Goal: Information Seeking & Learning: Learn about a topic

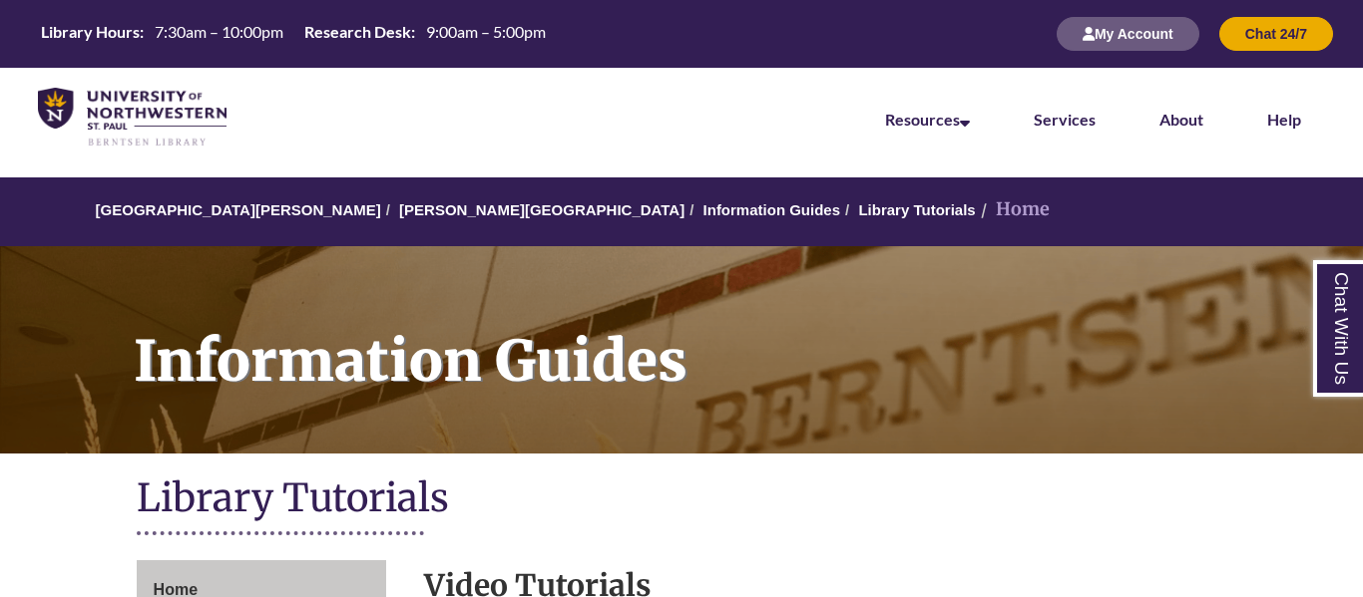
scroll to position [246, 0]
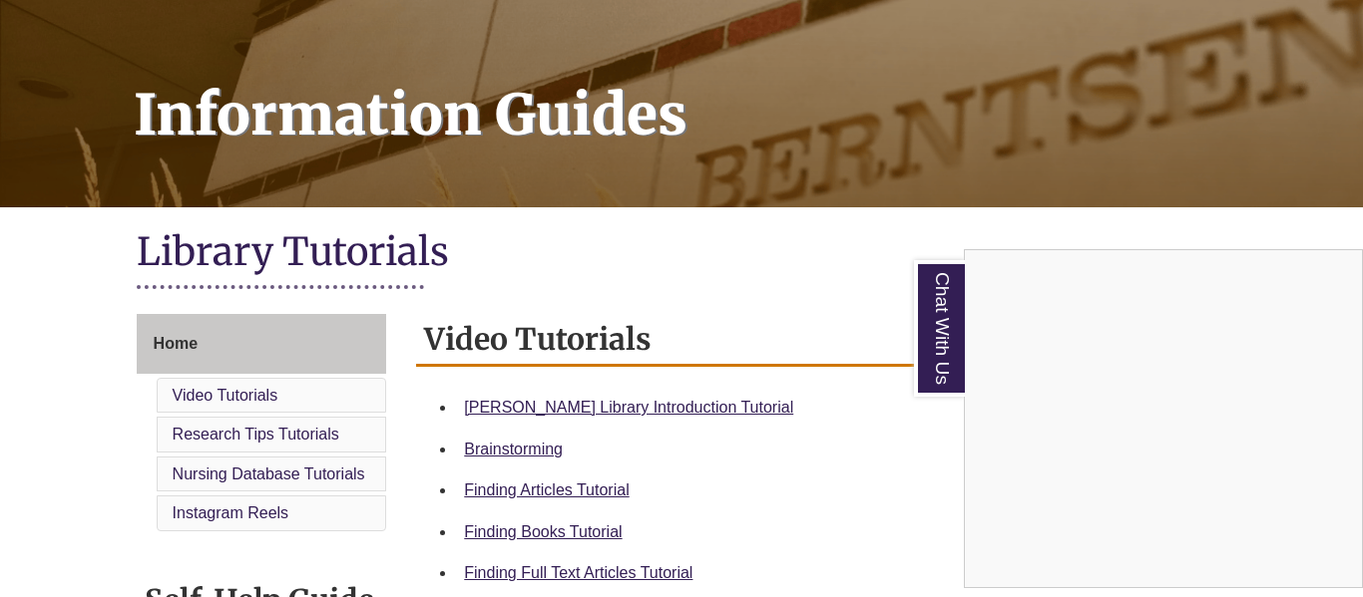
click at [636, 407] on div "Chat With Us" at bounding box center [681, 298] width 1363 height 597
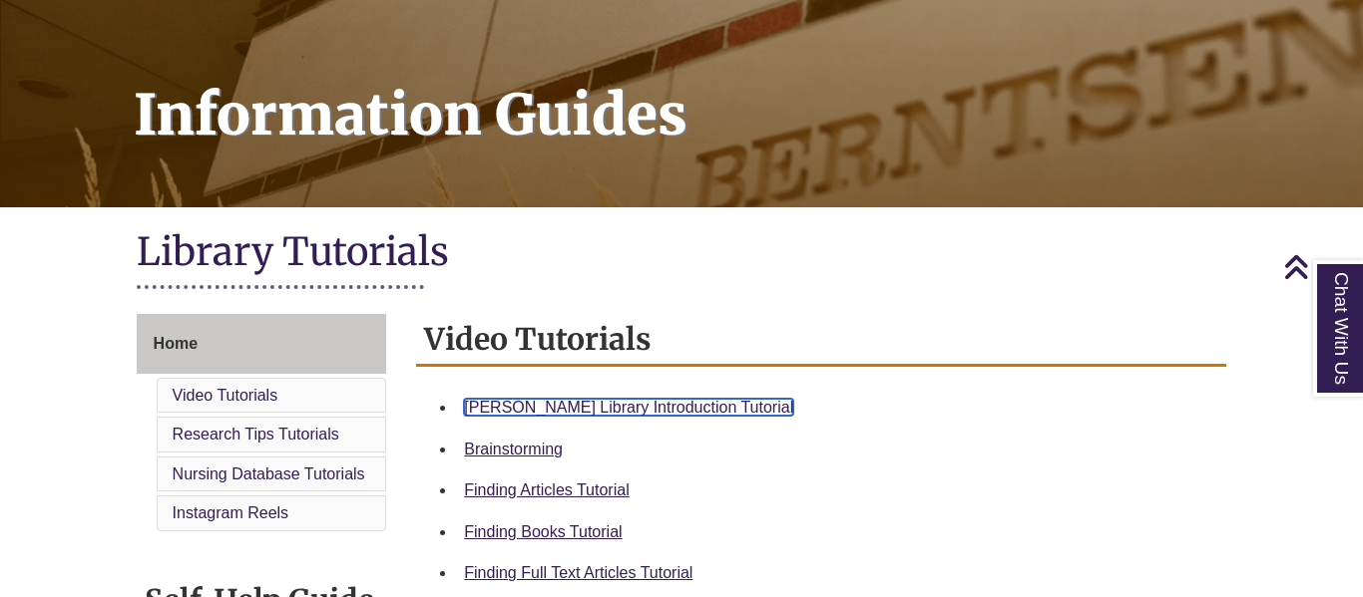
click at [636, 407] on link "Berntsen Library Introduction Tutorial" at bounding box center [628, 407] width 329 height 17
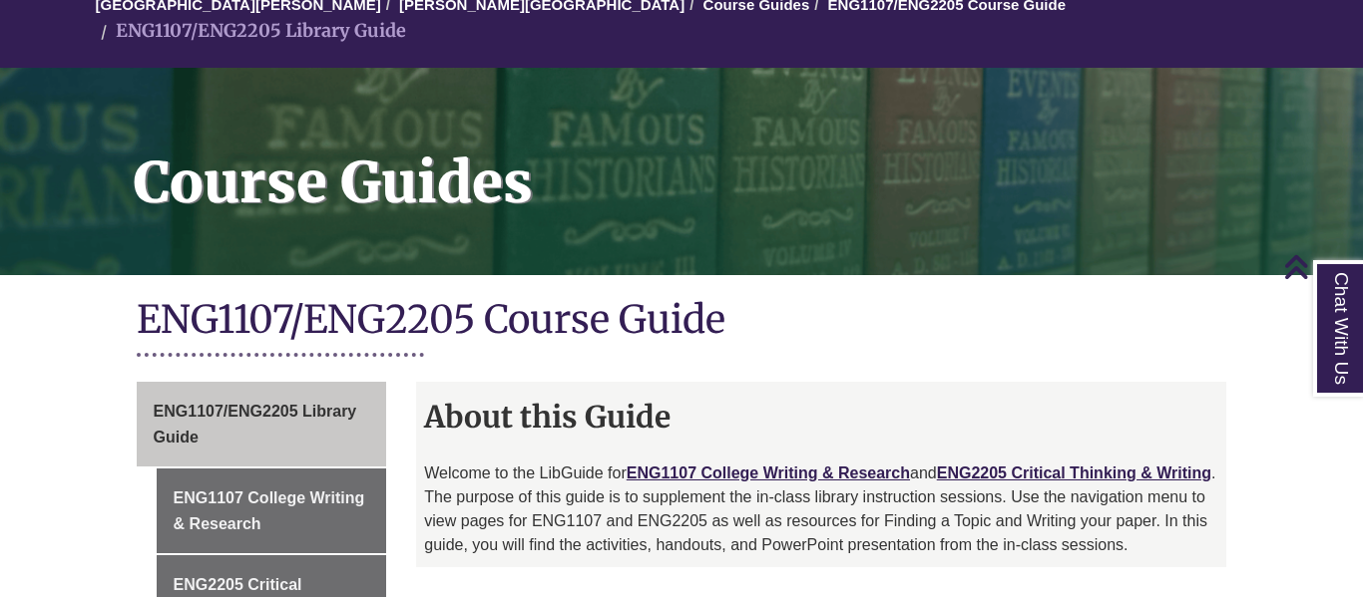
scroll to position [201, 0]
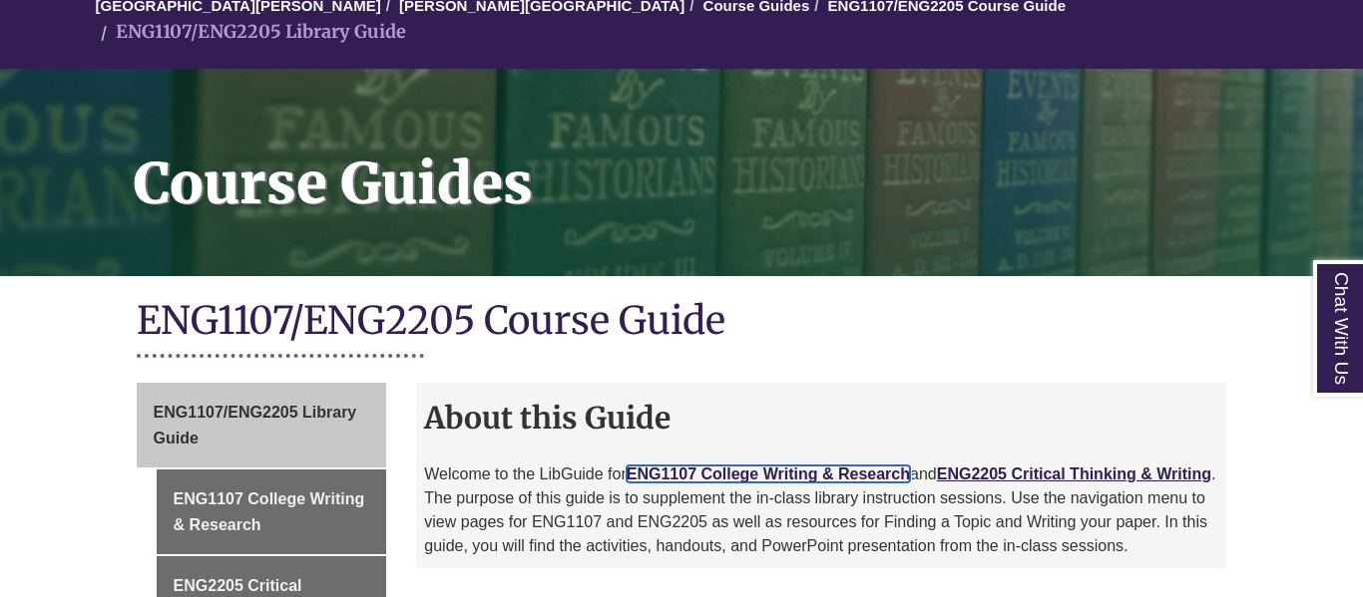
click at [844, 466] on link "ENG1107 College Writing & Research" at bounding box center [767, 474] width 283 height 17
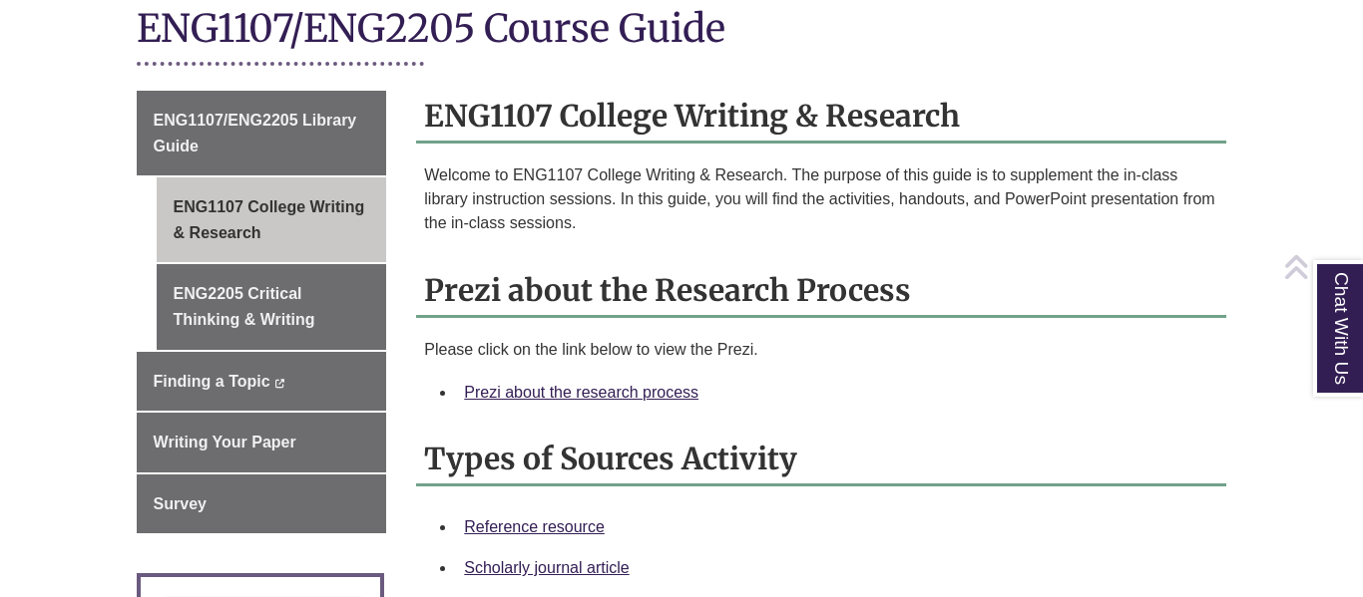
scroll to position [510, 0]
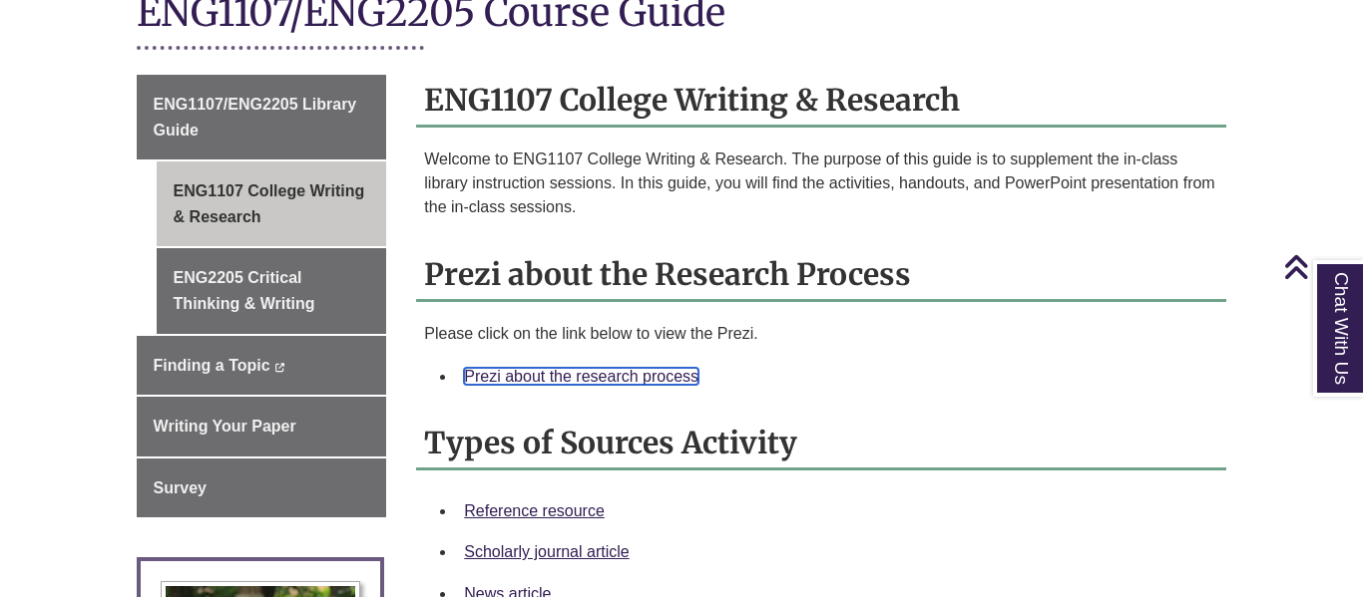
click at [646, 368] on link "Prezi about the research process" at bounding box center [581, 376] width 234 height 17
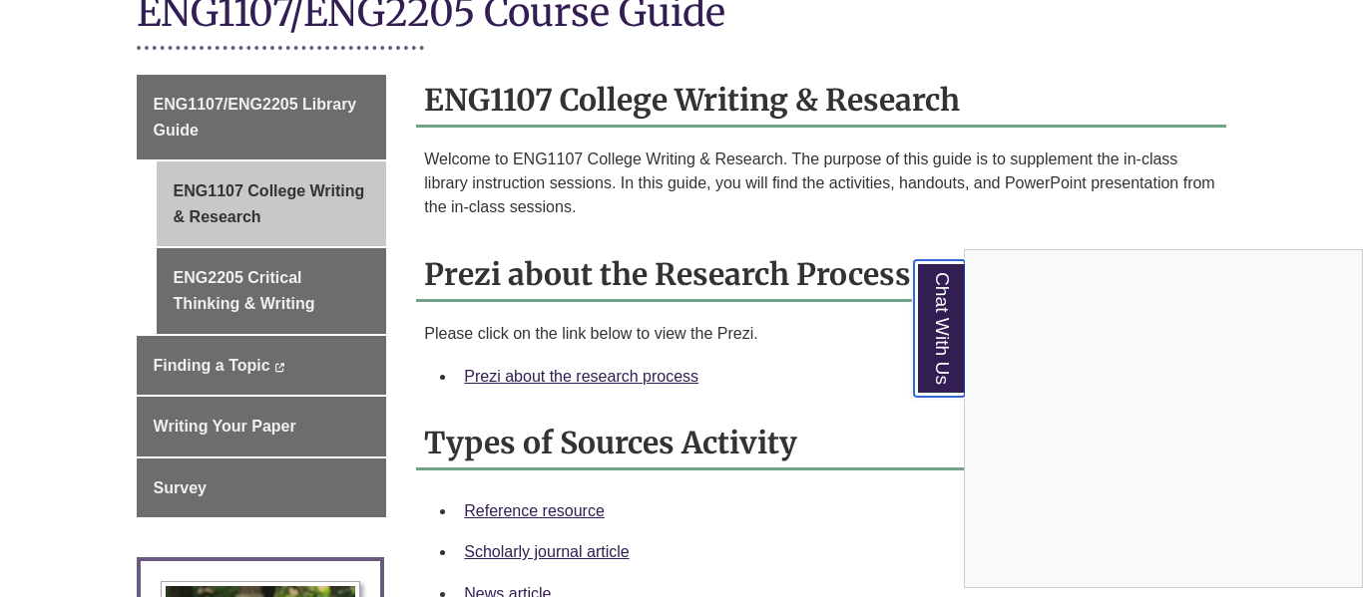
click at [925, 326] on link "Chat With Us" at bounding box center [939, 328] width 51 height 137
